Goal: Task Accomplishment & Management: Use online tool/utility

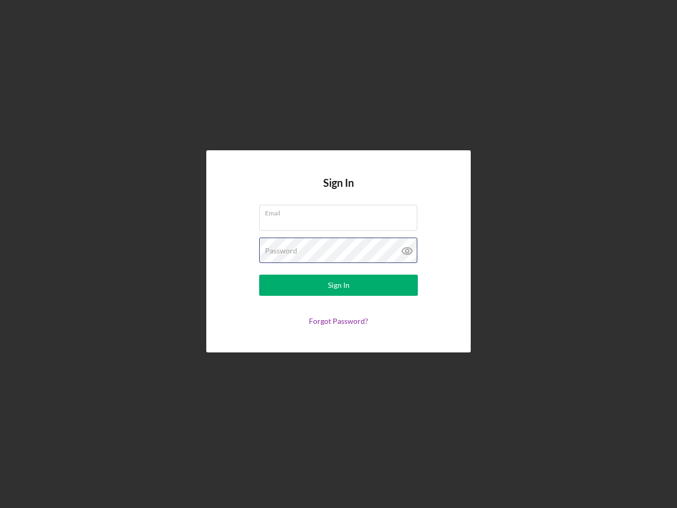
click at [339, 254] on div "Password" at bounding box center [338, 251] width 159 height 26
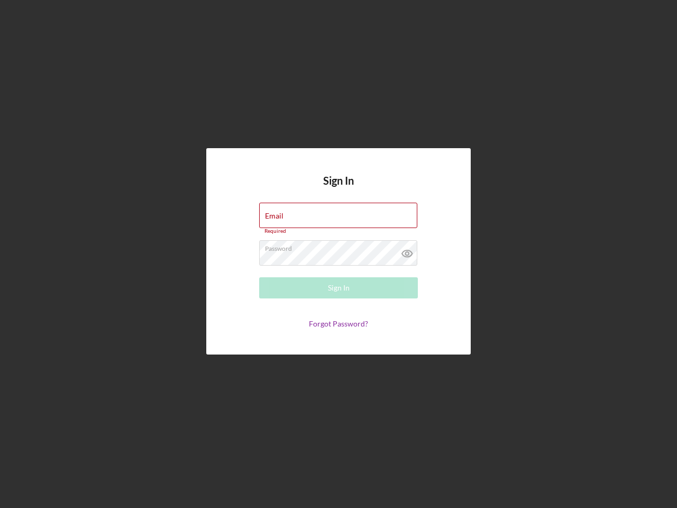
click at [407, 251] on icon at bounding box center [407, 253] width 26 height 26
